Goal: Navigation & Orientation: Find specific page/section

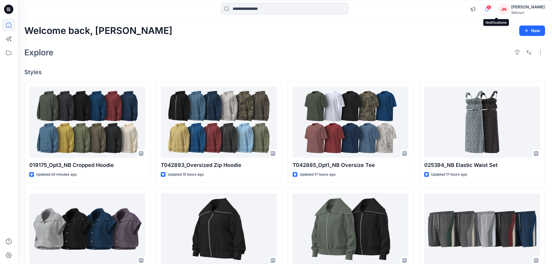
click at [493, 11] on icon "button" at bounding box center [487, 9] width 11 height 12
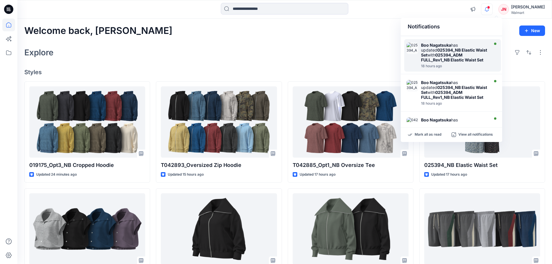
scroll to position [302, 0]
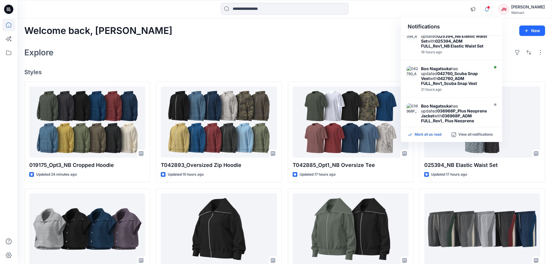
click at [421, 133] on p "Mark all as read" at bounding box center [428, 134] width 27 height 5
click at [10, 52] on icon at bounding box center [8, 52] width 13 height 13
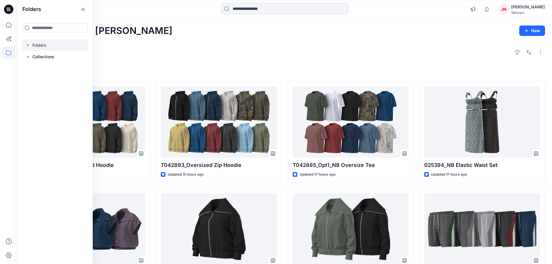
click at [52, 45] on div at bounding box center [55, 45] width 66 height 12
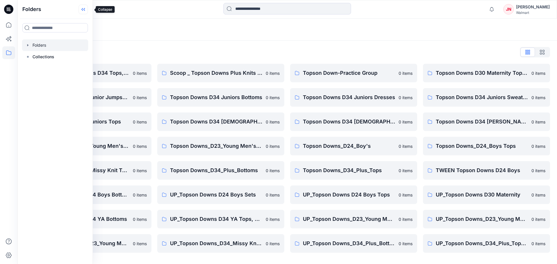
click at [86, 8] on icon at bounding box center [83, 10] width 9 height 10
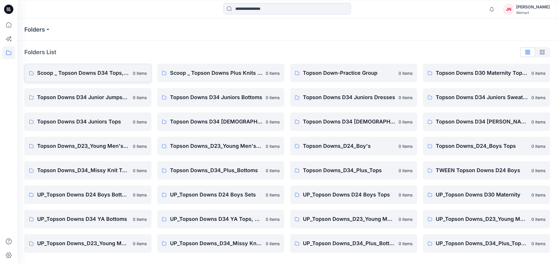
click at [84, 70] on p "Scoop _ Topson Downs D34 Tops, Dresses and Sets" at bounding box center [83, 73] width 92 height 8
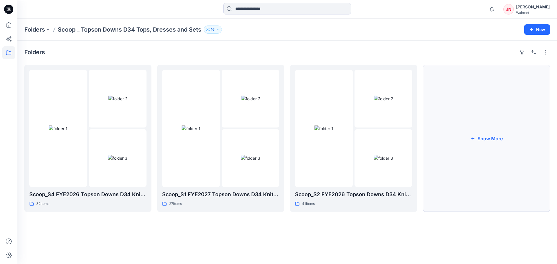
click at [461, 205] on button "Show More" at bounding box center [486, 138] width 127 height 147
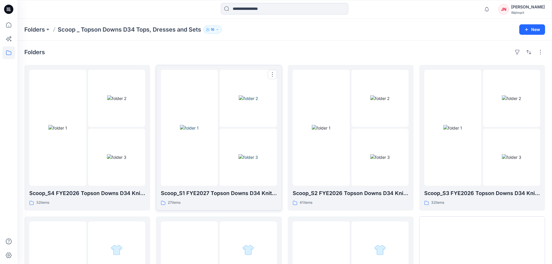
click at [239, 199] on div "Scoop_S1 FYE2027 Topson Downs D34 Knits/Woven 27 items" at bounding box center [219, 197] width 116 height 17
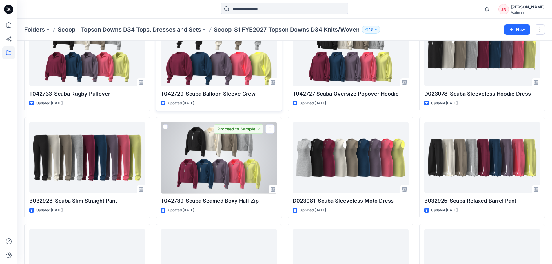
scroll to position [405, 0]
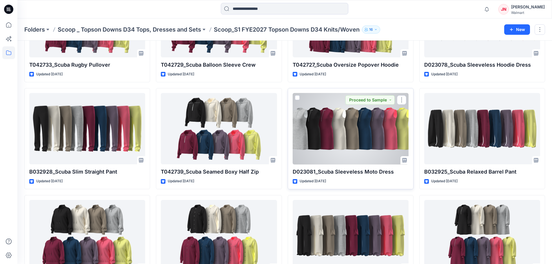
click at [346, 140] on div at bounding box center [351, 129] width 116 height 72
